Goal: Task Accomplishment & Management: Use online tool/utility

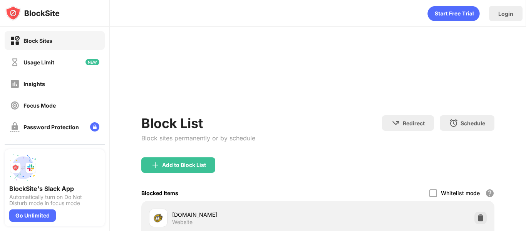
click at [471, 199] on div "Whitelist mode Block all websites except for those in your whitelist. Whitelist…" at bounding box center [461, 193] width 65 height 16
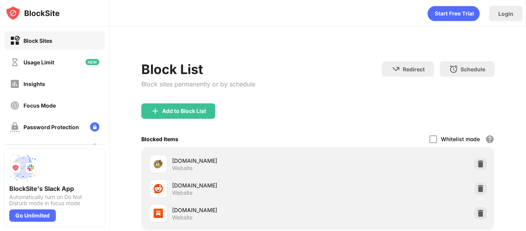
click at [517, 166] on div "Block List Block sites permanently or by schedule Redirect Choose a site to be …" at bounding box center [318, 169] width 416 height 285
click at [477, 214] on img at bounding box center [481, 213] width 8 height 8
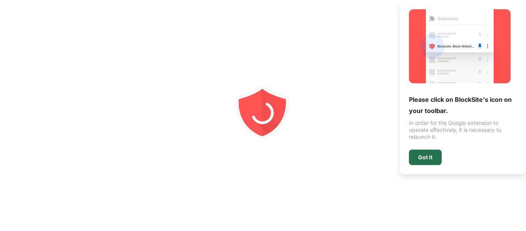
click at [427, 158] on div "Got it" at bounding box center [425, 157] width 14 height 6
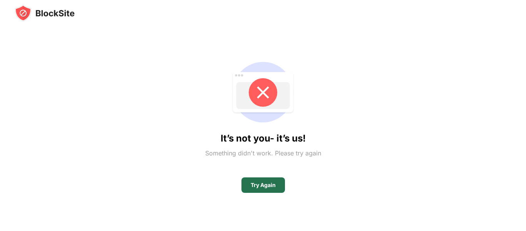
click at [242, 186] on div "Try Again" at bounding box center [263, 184] width 44 height 15
